Goal: Answer question/provide support: Share knowledge or assist other users

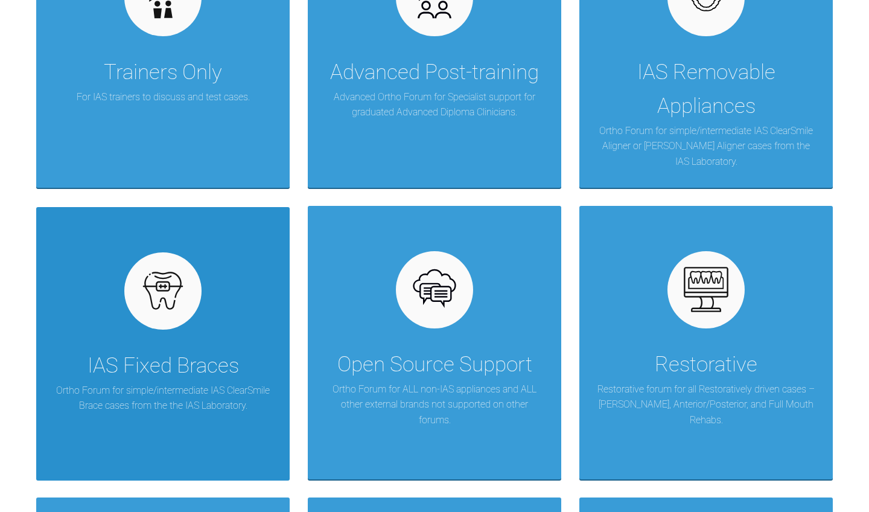
click at [171, 356] on div "IAS Fixed Braces" at bounding box center [164, 366] width 152 height 34
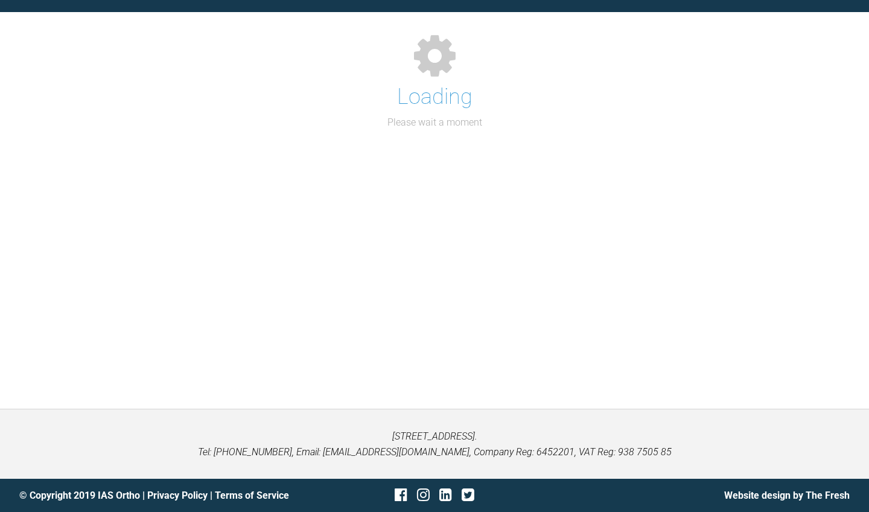
scroll to position [124, 0]
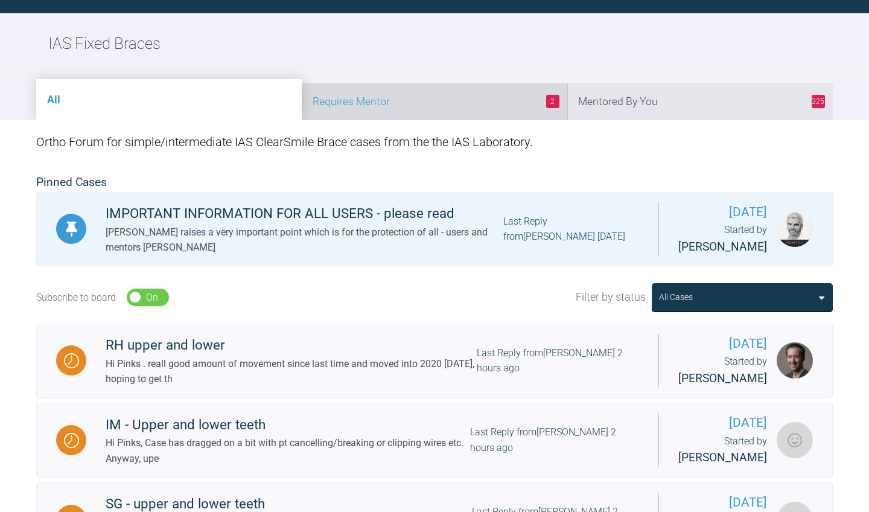
click at [465, 104] on li "2 Requires Mentor" at bounding box center [435, 101] width 266 height 37
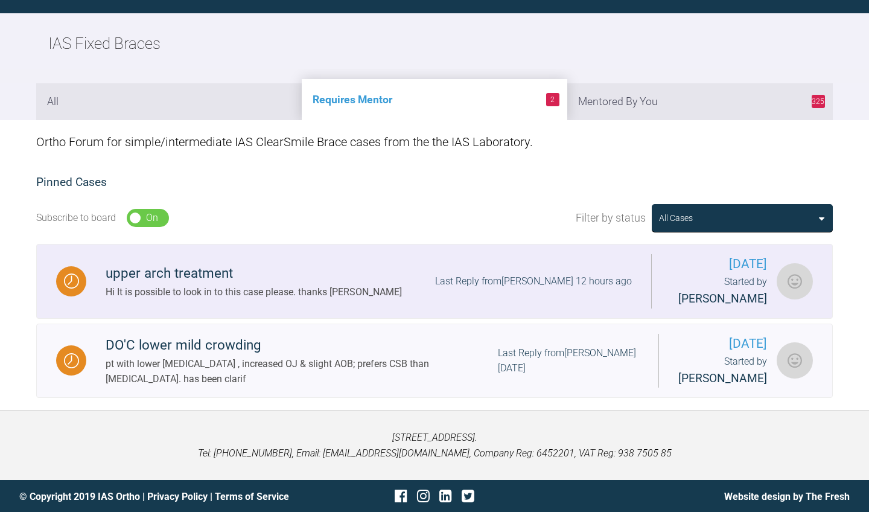
click at [412, 287] on div "upper arch treatment Hi It is possible to look in to this case please. thanks […" at bounding box center [368, 281] width 565 height 37
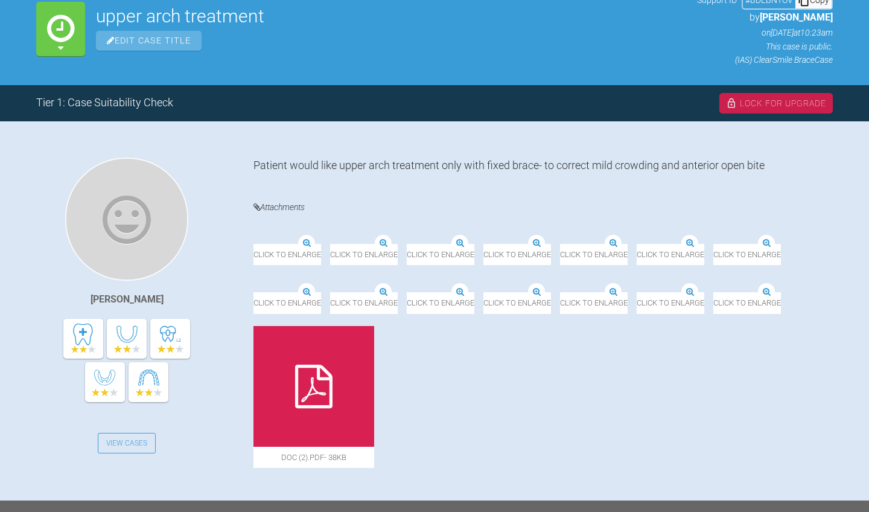
scroll to position [138, 0]
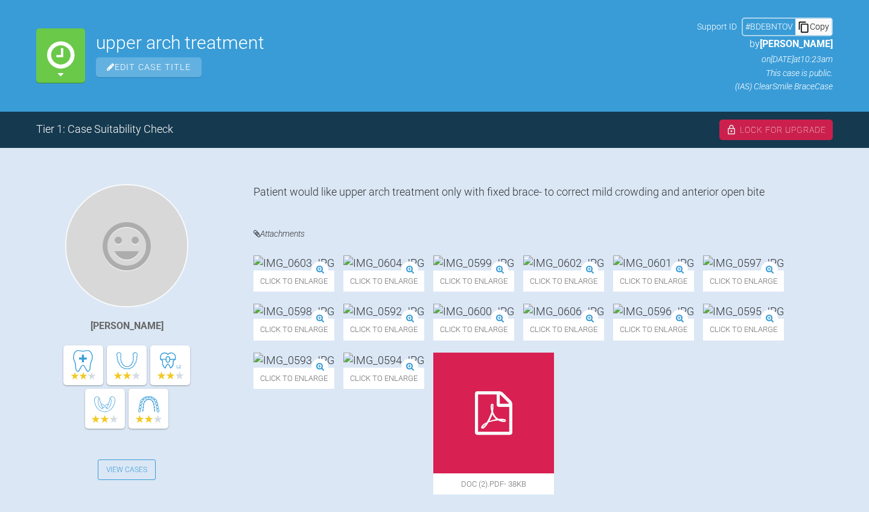
click at [334, 270] on img at bounding box center [294, 262] width 81 height 15
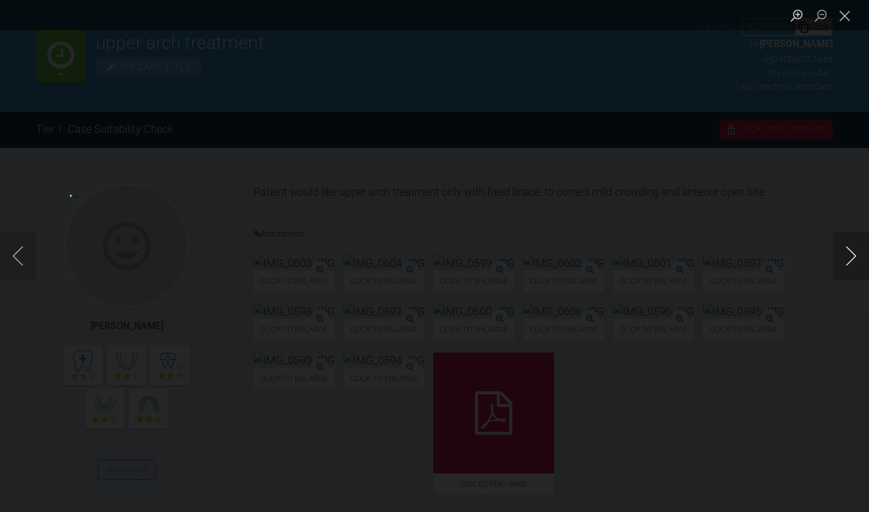
click at [852, 254] on button "Next image" at bounding box center [851, 256] width 36 height 48
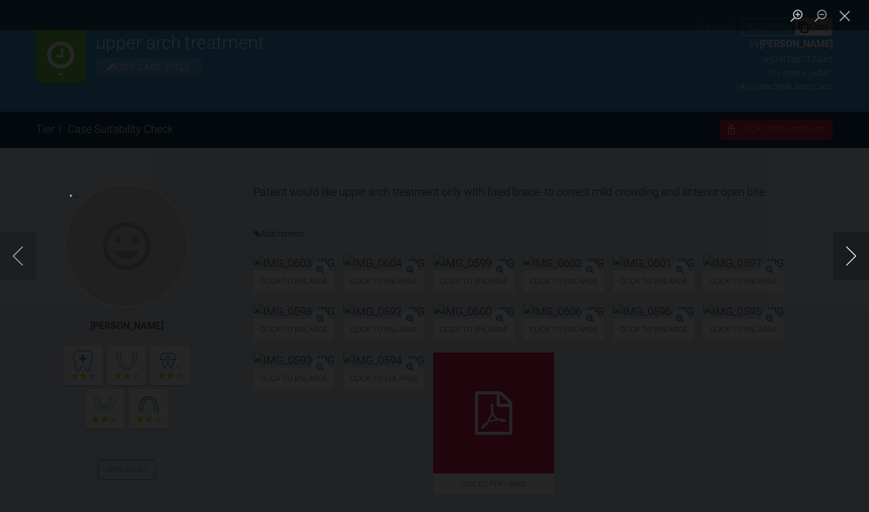
click at [852, 254] on button "Next image" at bounding box center [851, 256] width 36 height 48
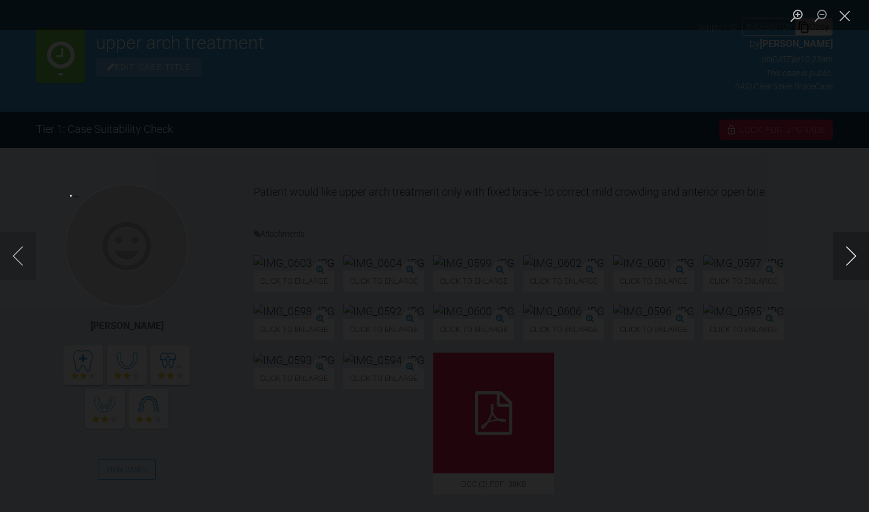
click at [852, 254] on button "Next image" at bounding box center [851, 256] width 36 height 48
click at [848, 18] on button "Close lightbox" at bounding box center [845, 15] width 24 height 21
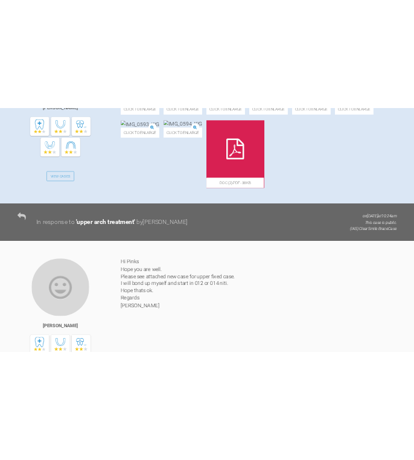
scroll to position [469, 0]
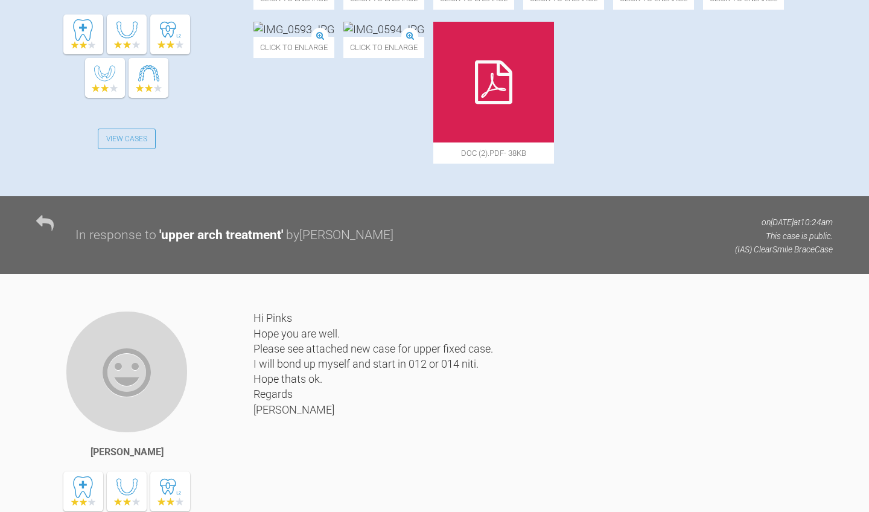
click at [512, 104] on icon at bounding box center [493, 81] width 37 height 43
